Goal: Task Accomplishment & Management: Manage account settings

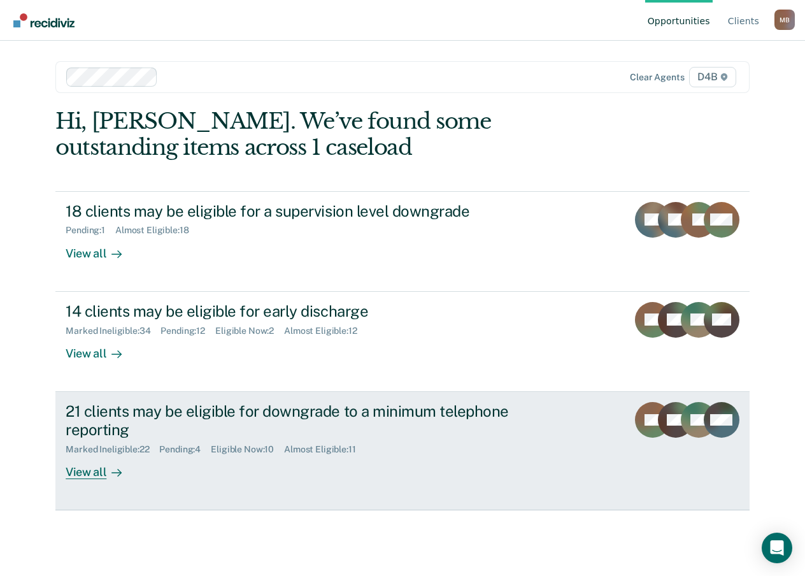
click at [84, 467] on div "View all" at bounding box center [101, 466] width 71 height 25
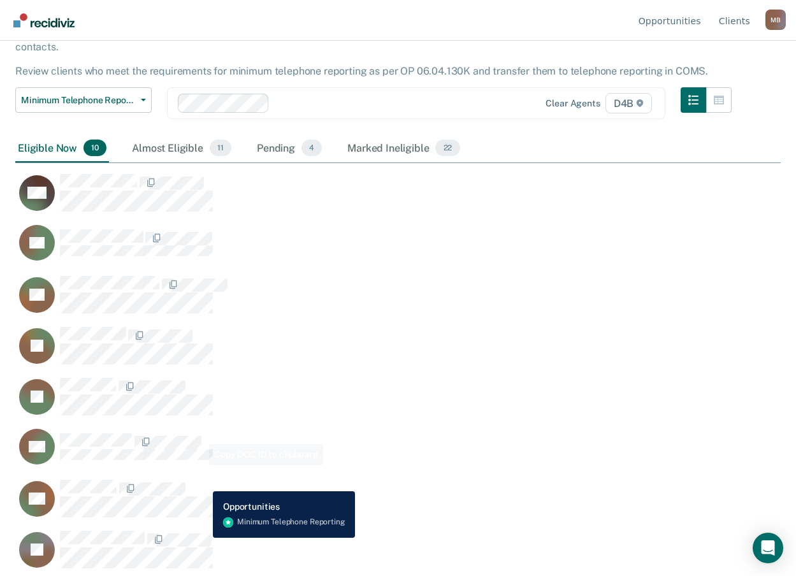
scroll to position [127, 0]
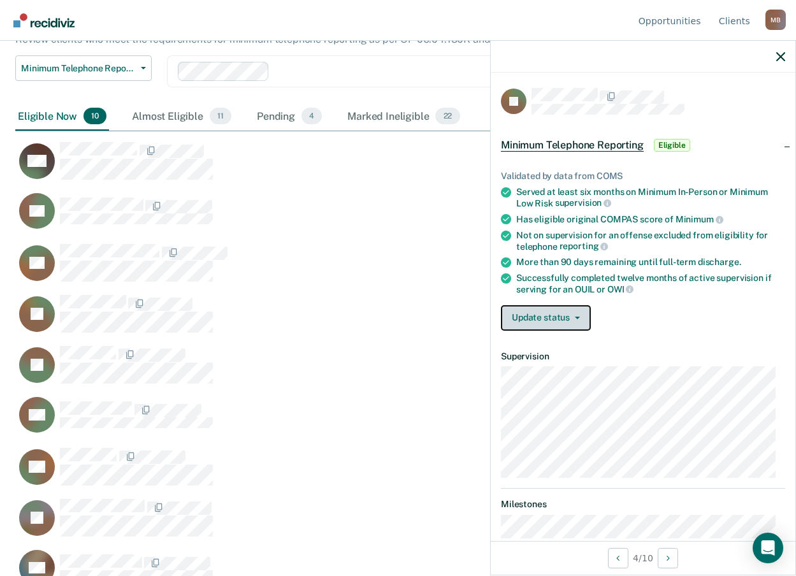
click at [553, 317] on button "Update status" at bounding box center [546, 317] width 90 height 25
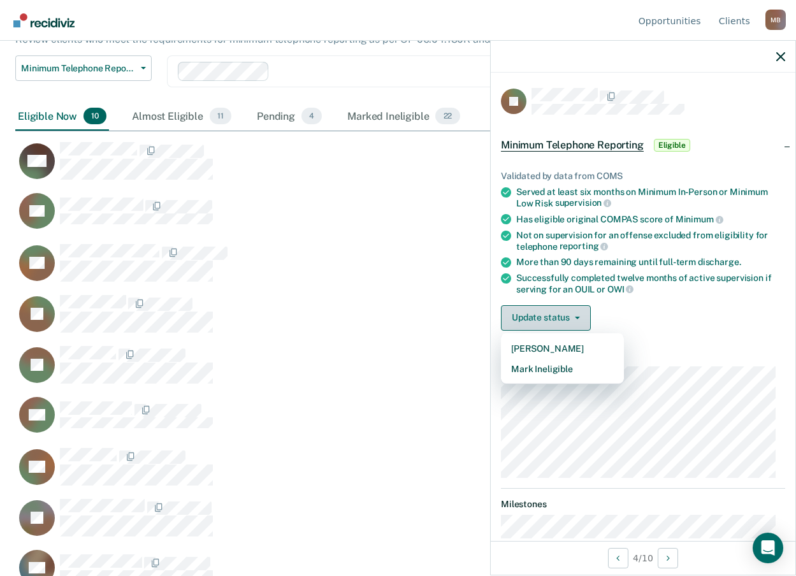
click at [552, 316] on button "Update status" at bounding box center [546, 317] width 90 height 25
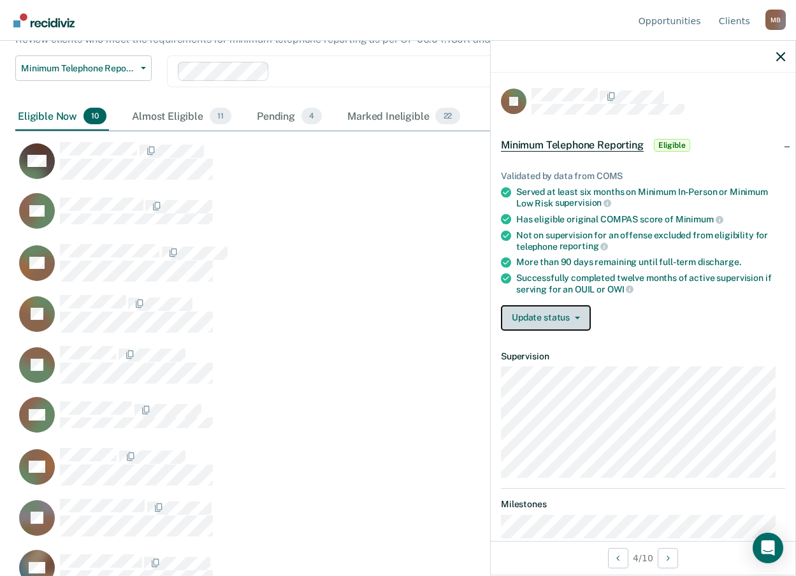
click at [547, 316] on button "Update status" at bounding box center [546, 317] width 90 height 25
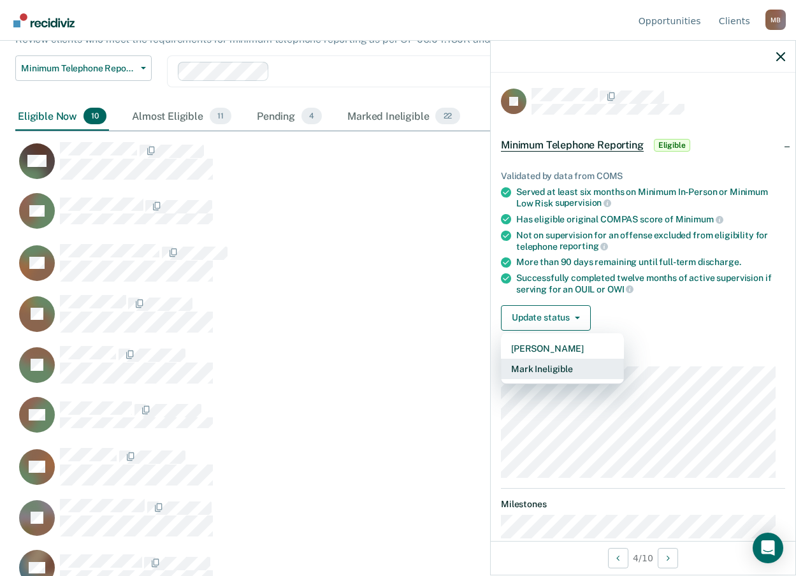
click at [552, 367] on button "Mark Ineligible" at bounding box center [562, 369] width 123 height 20
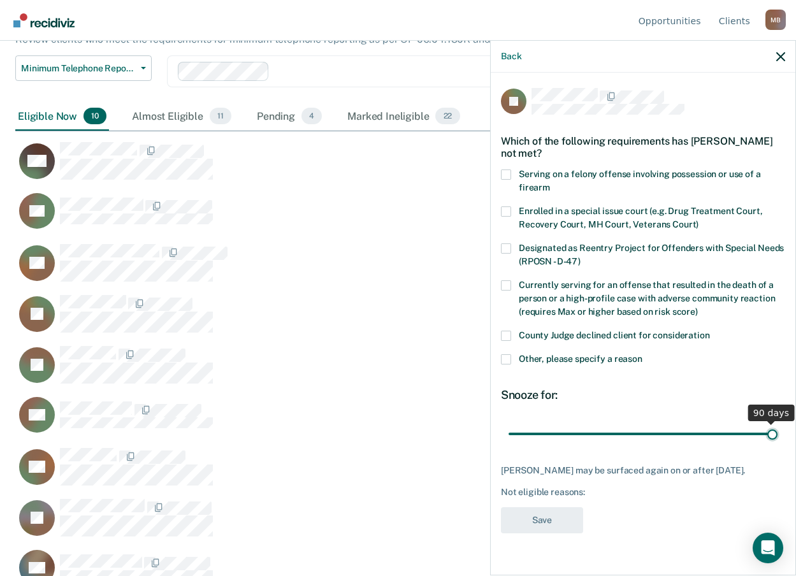
drag, startPoint x: 598, startPoint y: 435, endPoint x: 851, endPoint y: 442, distance: 253.0
type input "90"
click at [777, 442] on input "range" at bounding box center [642, 433] width 269 height 22
click at [511, 361] on label "Other, please specify a reason" at bounding box center [643, 360] width 284 height 13
click at [642, 354] on input "Other, please specify a reason" at bounding box center [642, 354] width 0 height 0
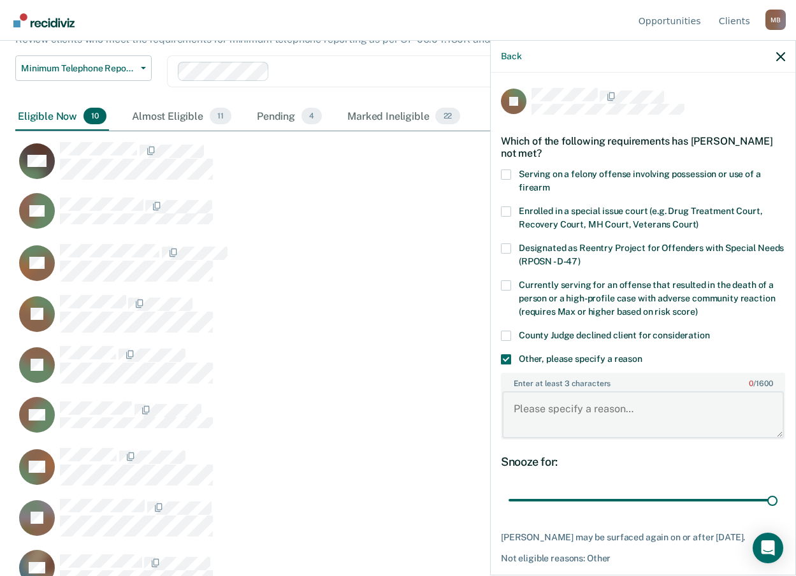
click at [567, 413] on textarea "Enter at least 3 characters 0 / 1600" at bounding box center [643, 414] width 282 height 47
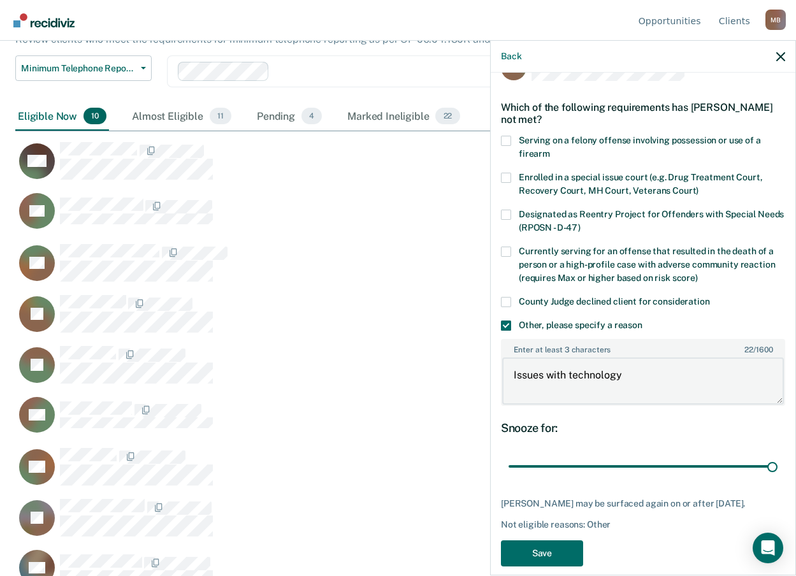
scroll to position [49, 0]
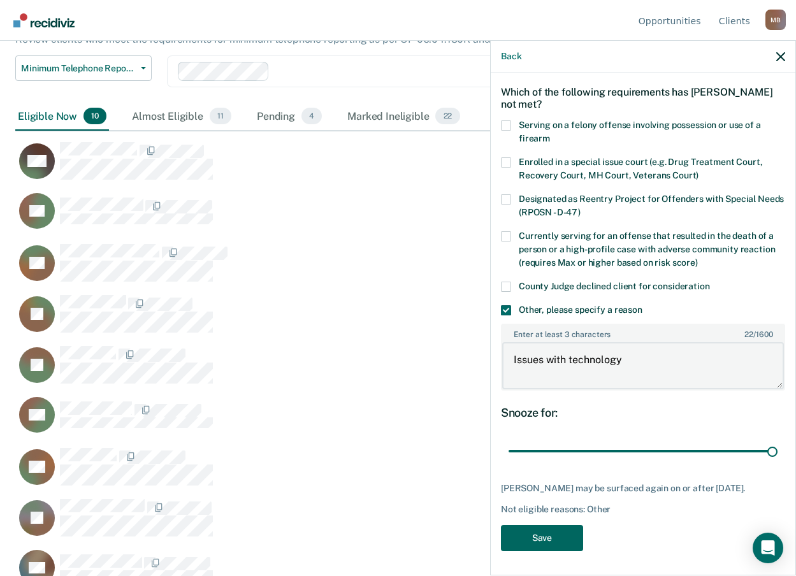
type textarea "Issues with technology"
click at [520, 543] on button "Save" at bounding box center [542, 538] width 82 height 26
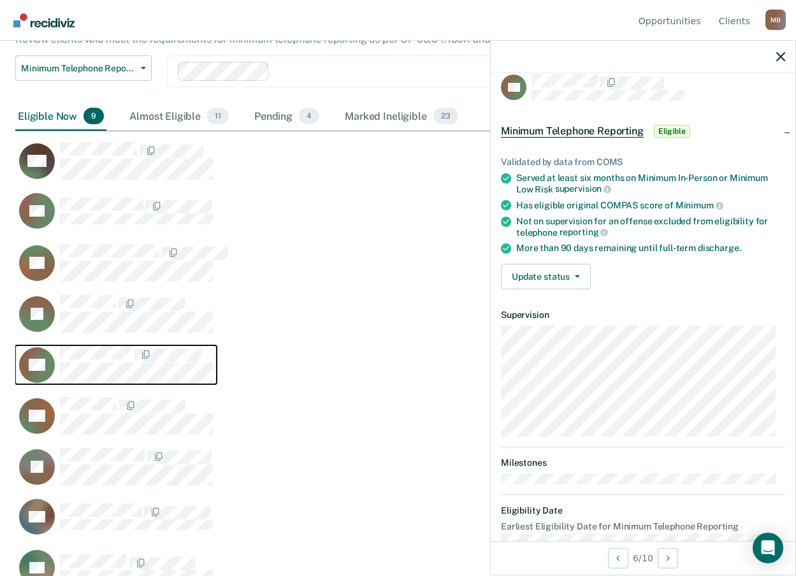
scroll to position [0, 0]
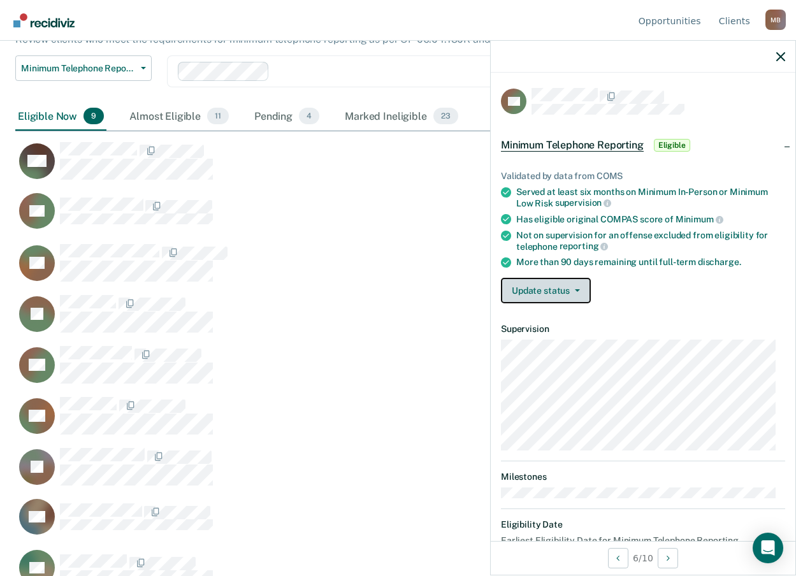
click at [537, 300] on button "Update status" at bounding box center [546, 290] width 90 height 25
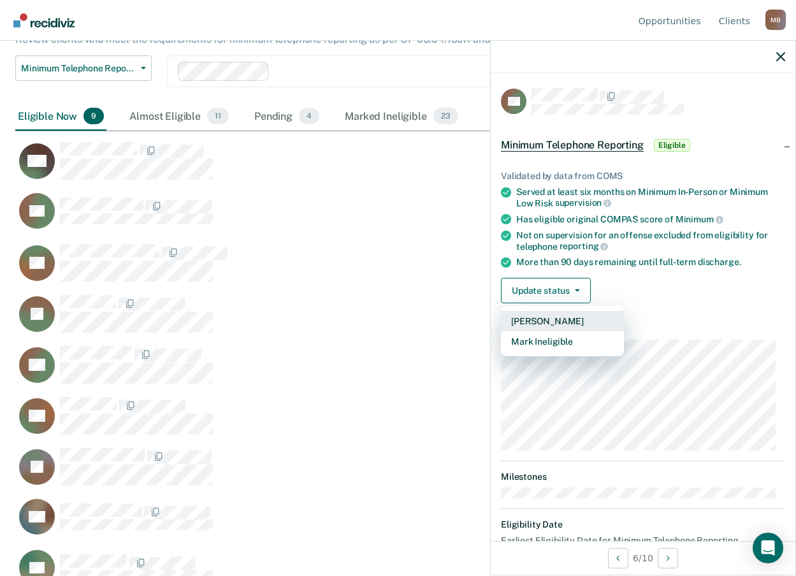
click at [550, 322] on button "[PERSON_NAME]" at bounding box center [562, 321] width 123 height 20
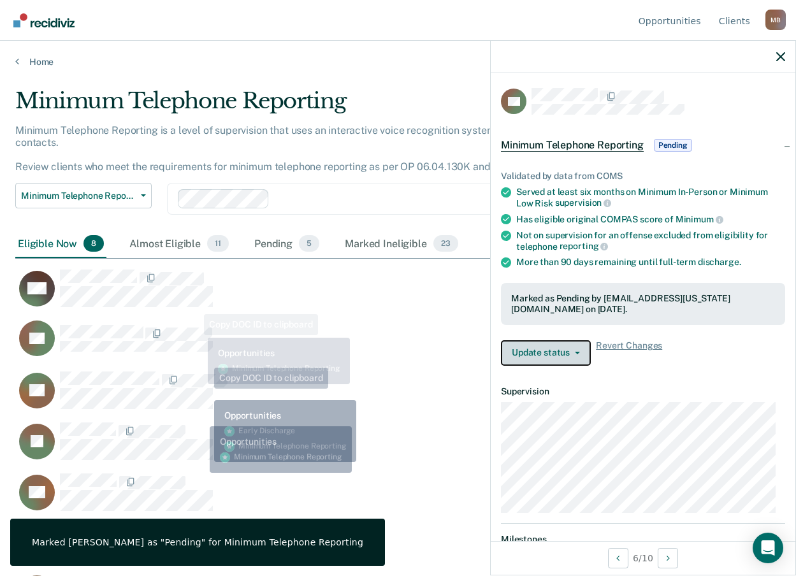
scroll to position [89, 0]
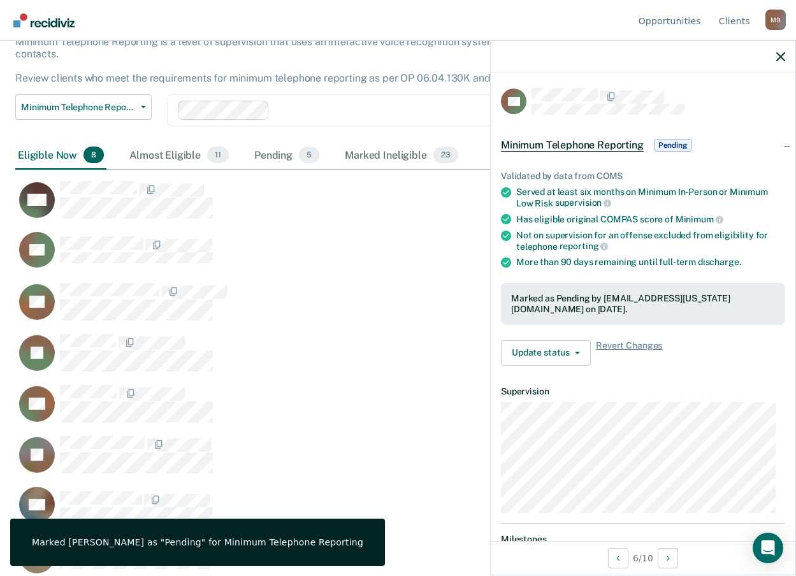
click at [385, 466] on div "BJ" at bounding box center [350, 460] width 670 height 51
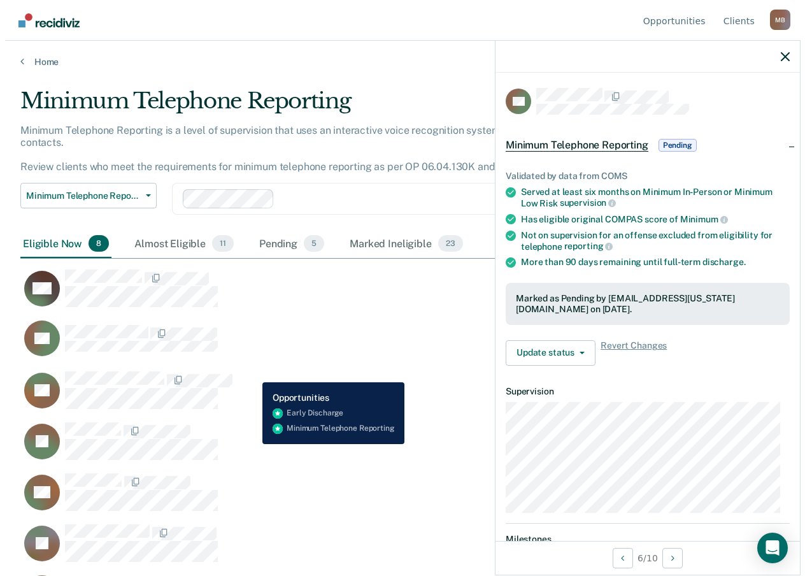
scroll to position [383, 756]
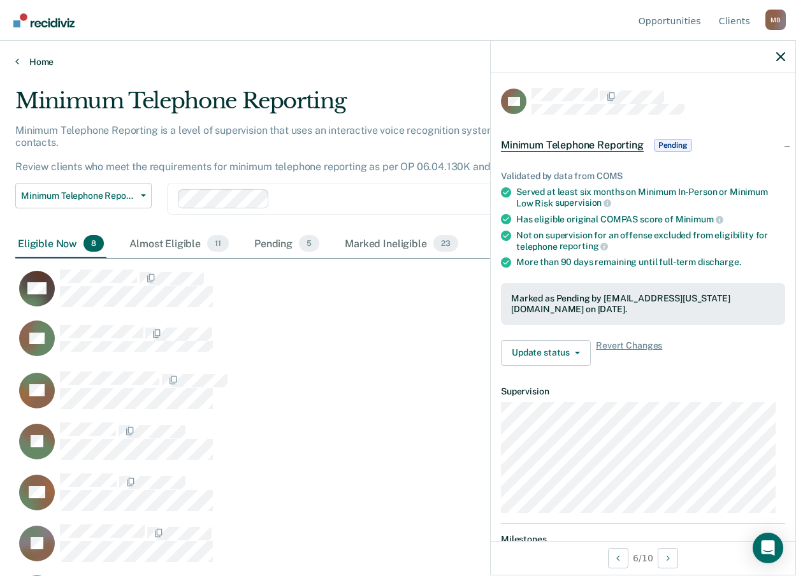
click at [16, 65] on icon at bounding box center [17, 61] width 4 height 10
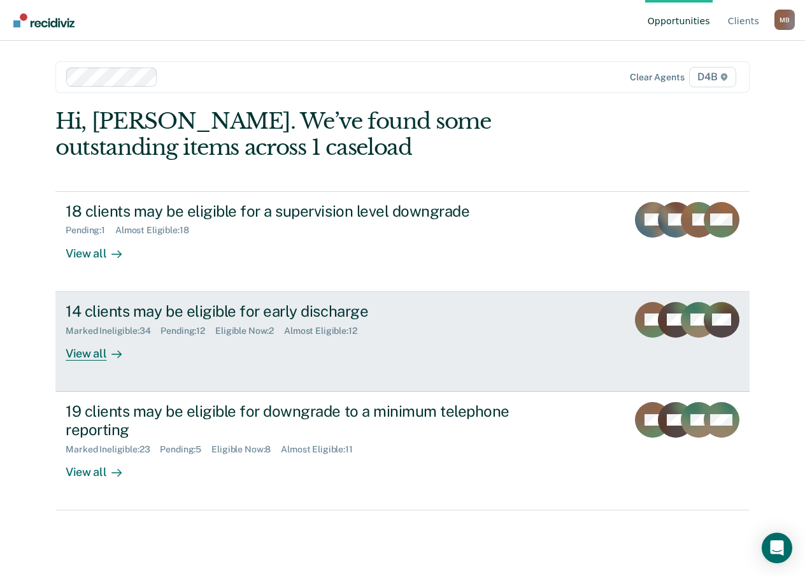
click at [108, 352] on div at bounding box center [113, 353] width 15 height 15
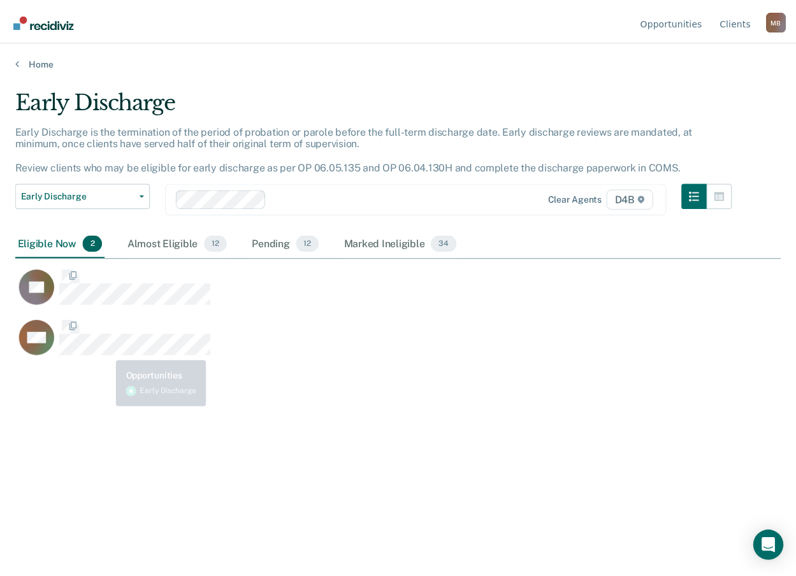
scroll to position [383, 765]
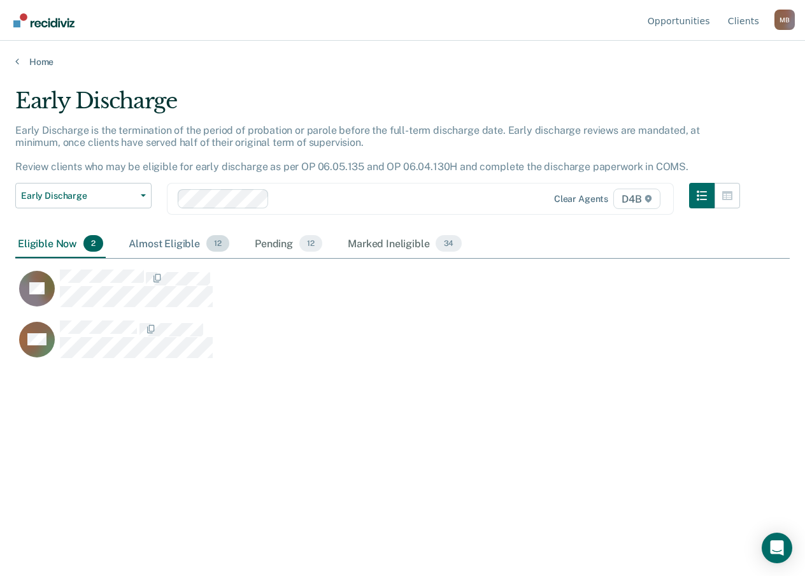
click at [179, 244] on div "Almost Eligible 12" at bounding box center [179, 244] width 106 height 28
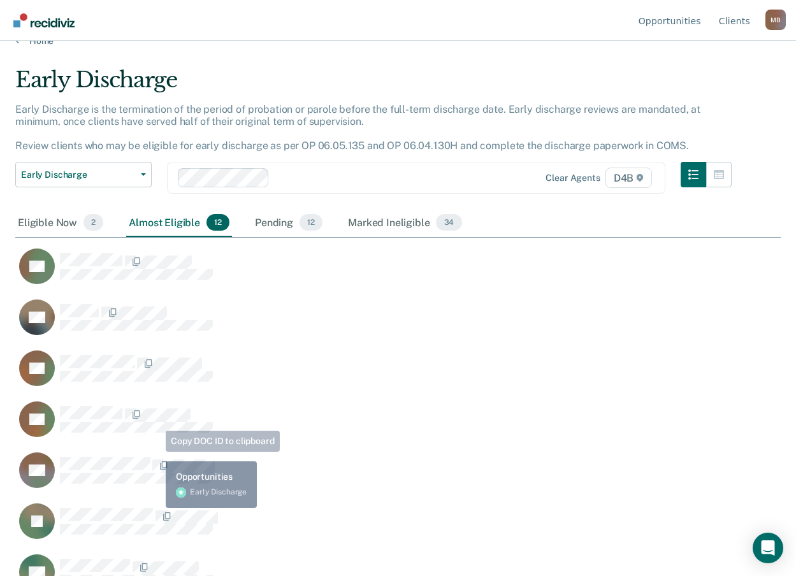
scroll to position [0, 0]
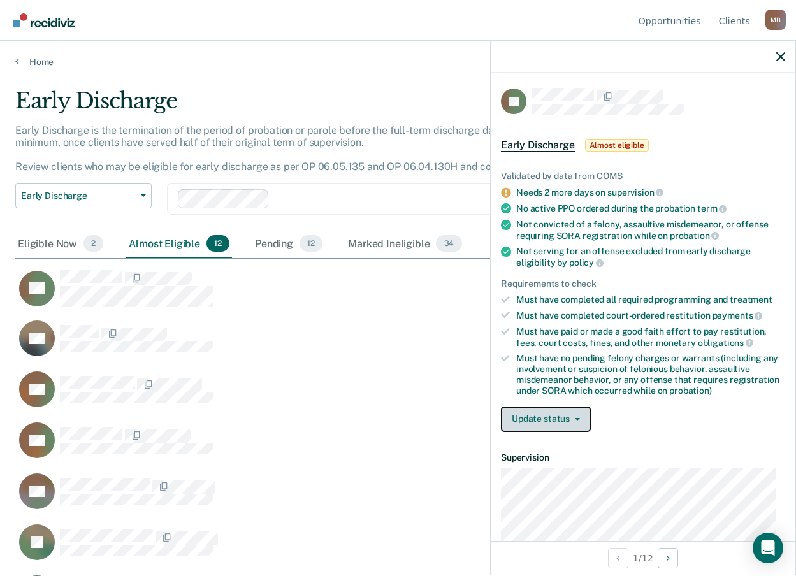
click at [568, 423] on button "Update status" at bounding box center [546, 419] width 90 height 25
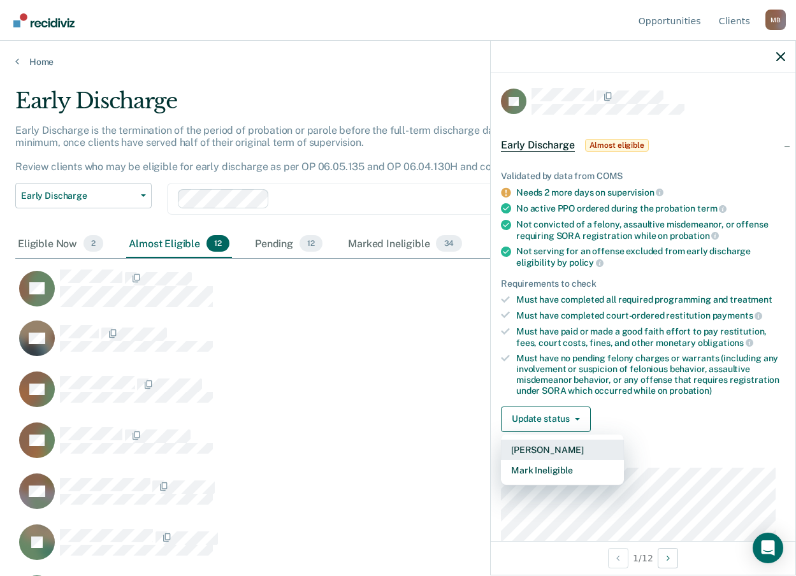
click at [558, 453] on button "[PERSON_NAME]" at bounding box center [562, 450] width 123 height 20
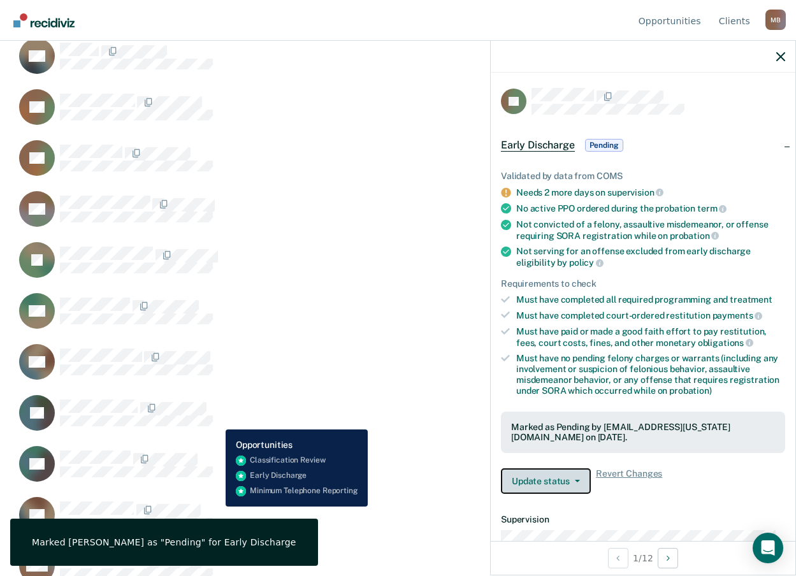
scroll to position [254, 0]
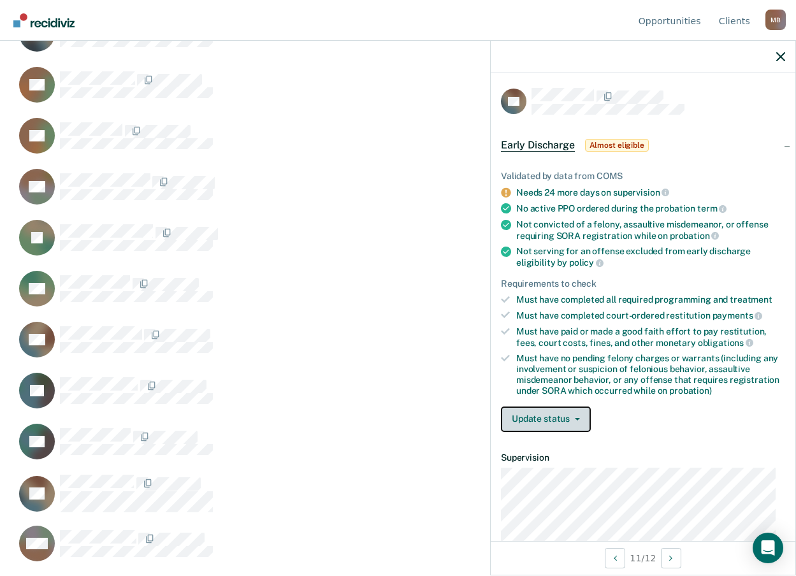
click at [550, 421] on button "Update status" at bounding box center [546, 419] width 90 height 25
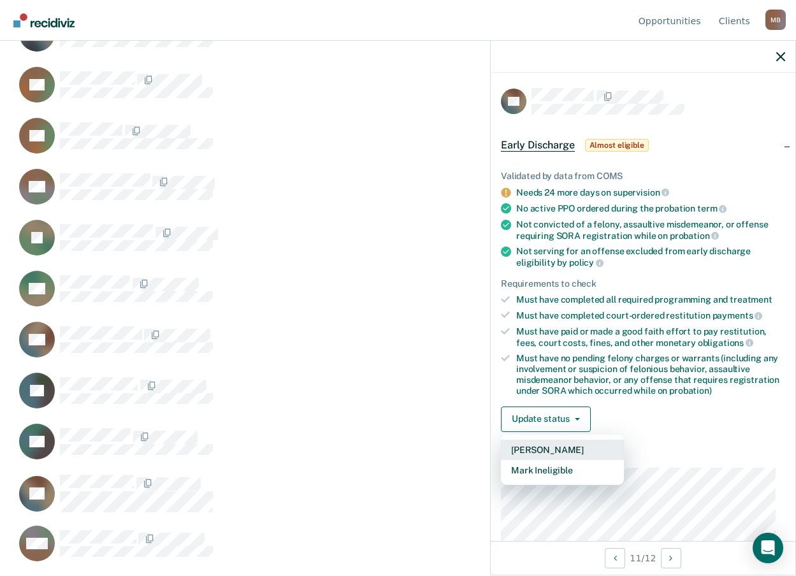
click at [562, 447] on button "[PERSON_NAME]" at bounding box center [562, 450] width 123 height 20
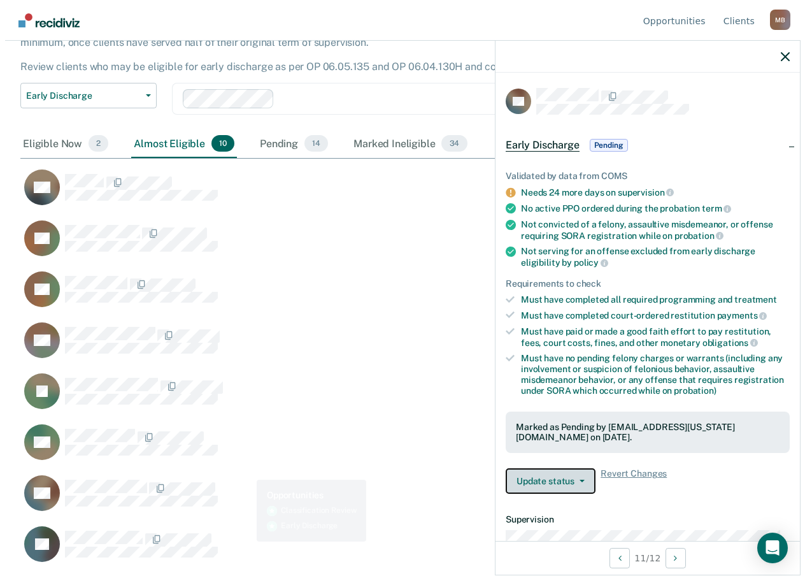
scroll to position [0, 0]
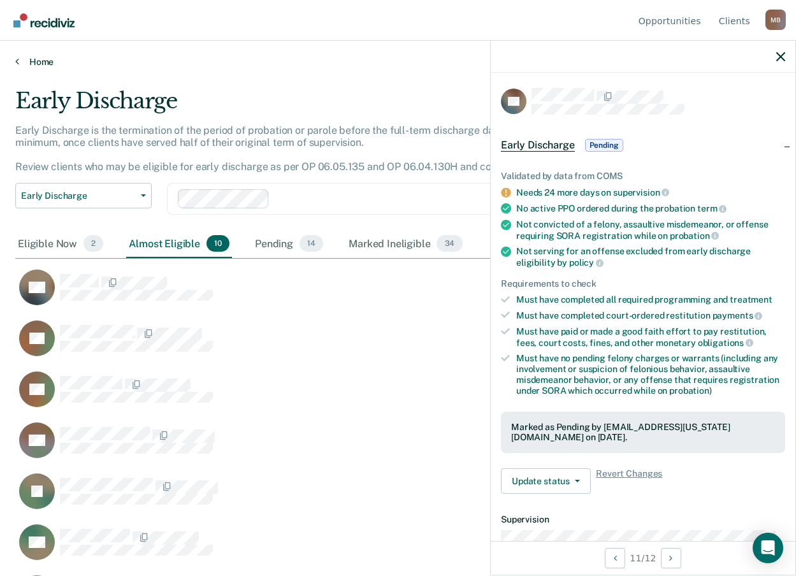
click at [15, 64] on icon at bounding box center [17, 61] width 4 height 10
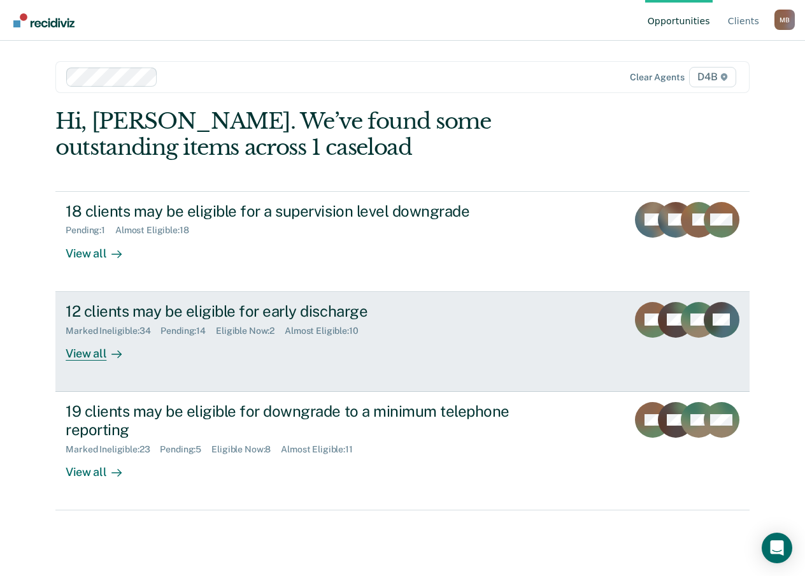
click at [83, 359] on div "View all" at bounding box center [101, 348] width 71 height 25
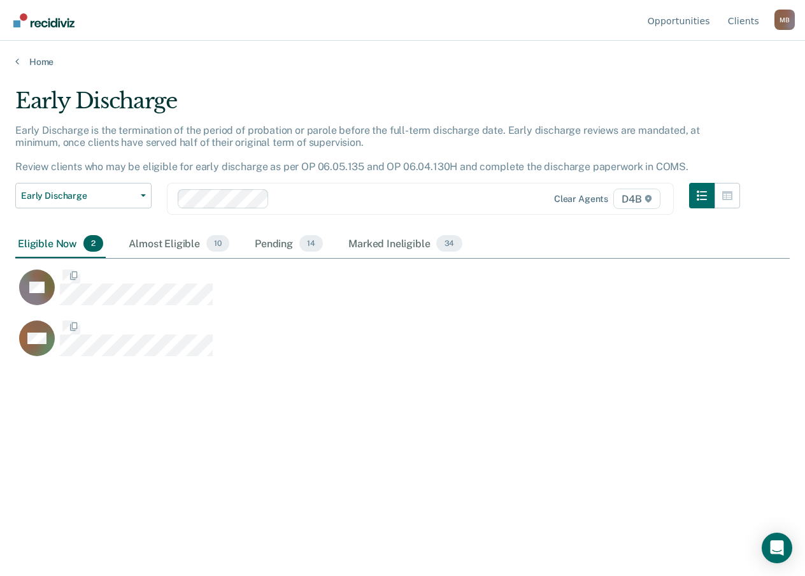
scroll to position [383, 765]
